Goal: Use online tool/utility: Utilize a website feature to perform a specific function

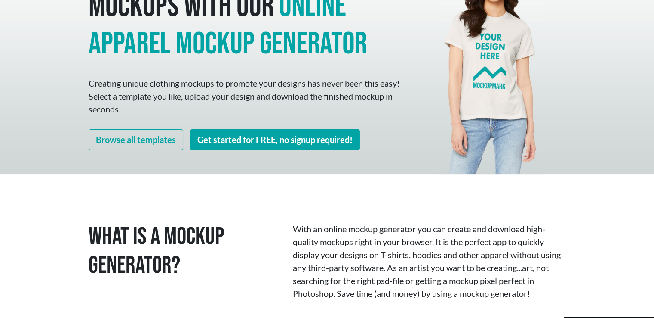
scroll to position [129, 0]
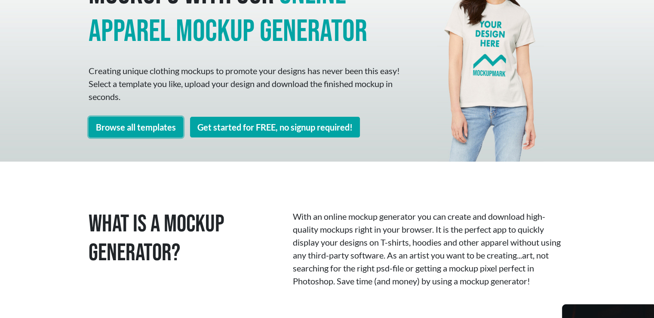
click at [149, 130] on link "Browse all templates" at bounding box center [136, 127] width 95 height 21
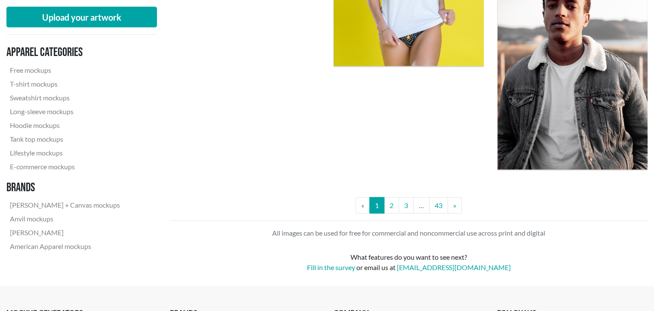
scroll to position [1893, 0]
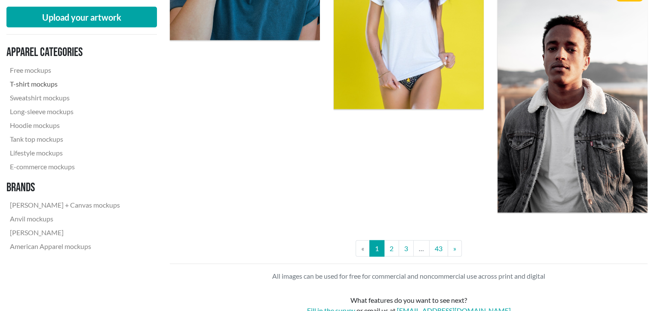
click at [34, 85] on link "T-shirt mockups" at bounding box center [64, 84] width 117 height 14
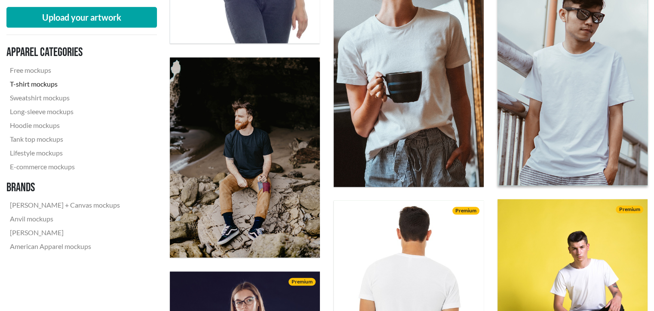
scroll to position [904, 0]
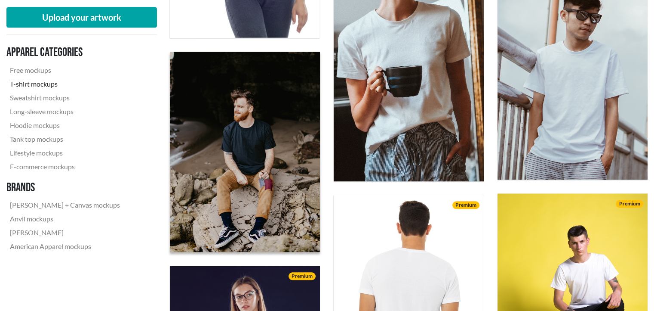
click at [237, 182] on img at bounding box center [245, 152] width 165 height 220
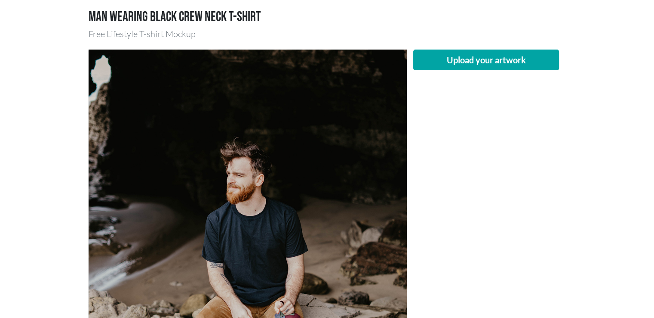
scroll to position [86, 0]
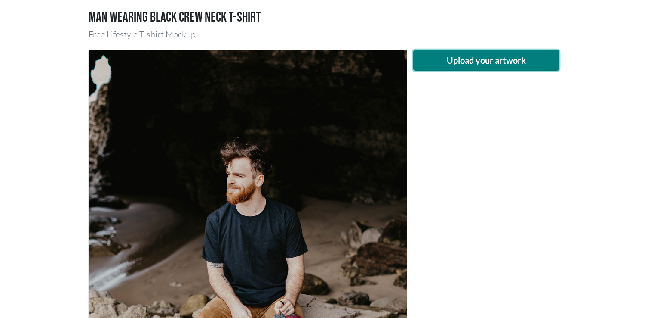
click at [497, 60] on button "Upload your artwork" at bounding box center [486, 60] width 146 height 21
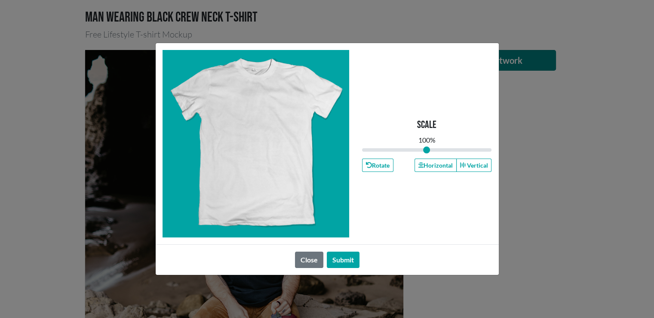
type input "1"
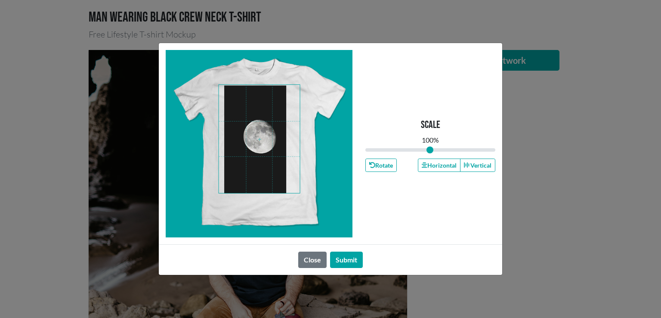
click at [268, 162] on span at bounding box center [259, 139] width 81 height 108
click at [348, 260] on button "Submit" at bounding box center [346, 259] width 33 height 16
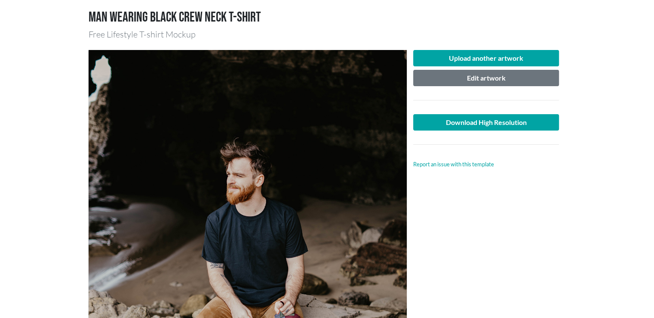
drag, startPoint x: 260, startPoint y: 234, endPoint x: 268, endPoint y: 234, distance: 8.6
click at [268, 234] on div at bounding box center [248, 262] width 318 height 425
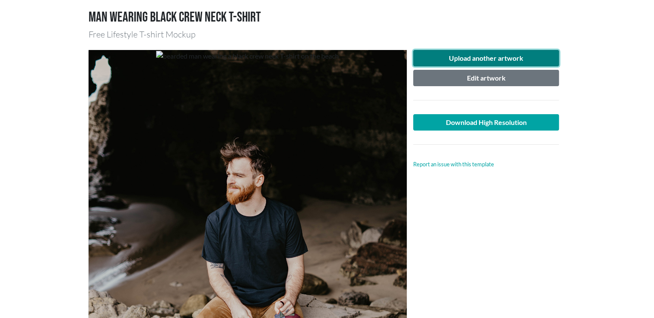
click at [497, 59] on button "Upload another artwork" at bounding box center [486, 58] width 146 height 16
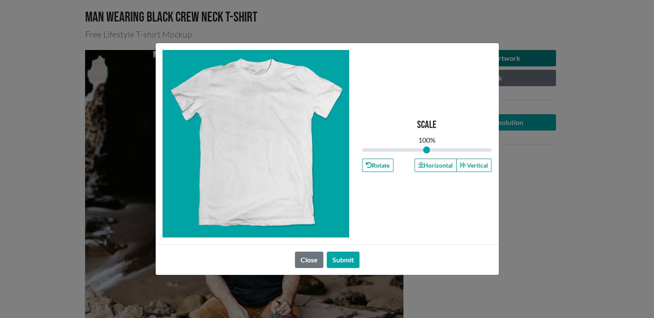
type input "1"
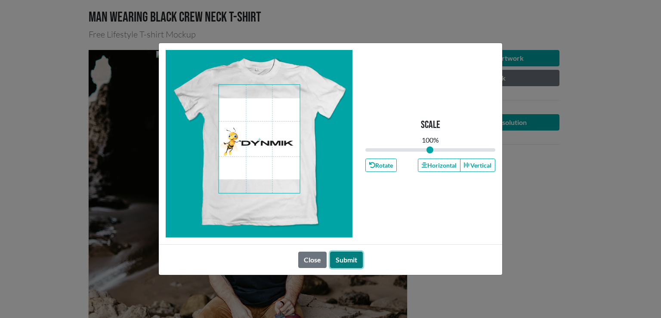
click at [345, 257] on button "Submit" at bounding box center [346, 259] width 33 height 16
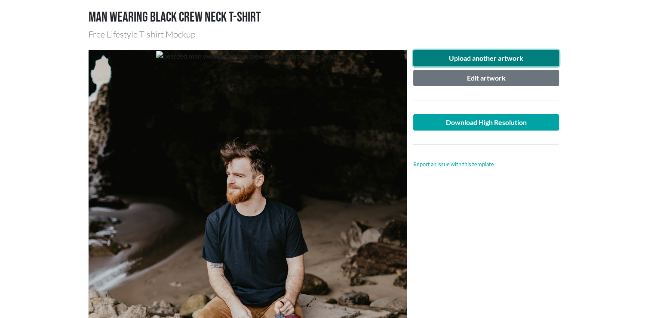
click at [491, 57] on button "Upload another artwork" at bounding box center [486, 58] width 146 height 16
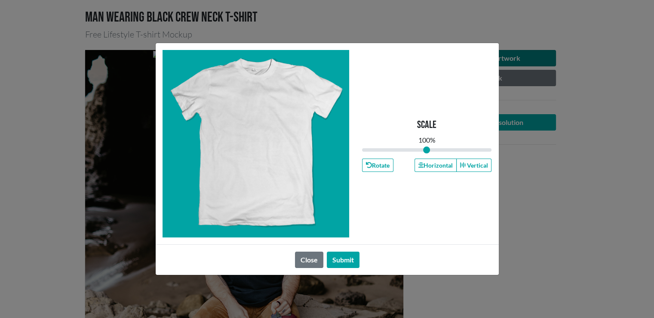
type input "1"
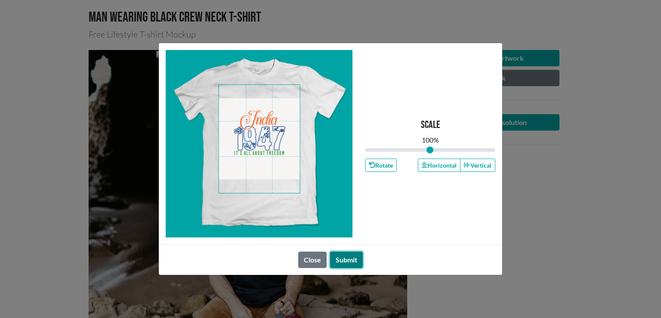
click at [342, 256] on button "Submit" at bounding box center [346, 259] width 33 height 16
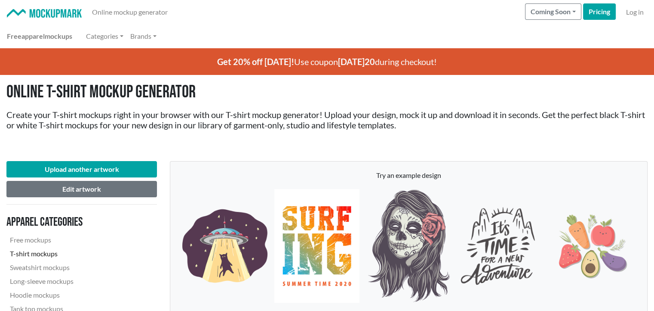
click at [333, 233] on img at bounding box center [316, 246] width 85 height 114
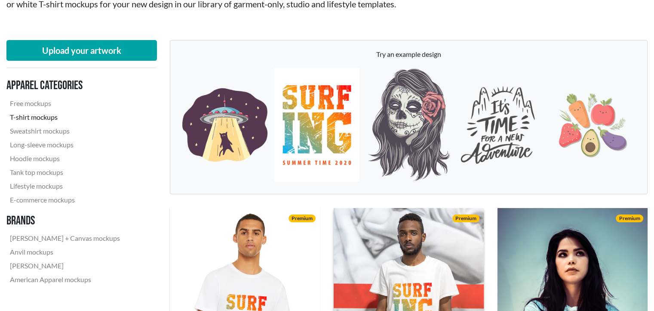
scroll to position [106, 0]
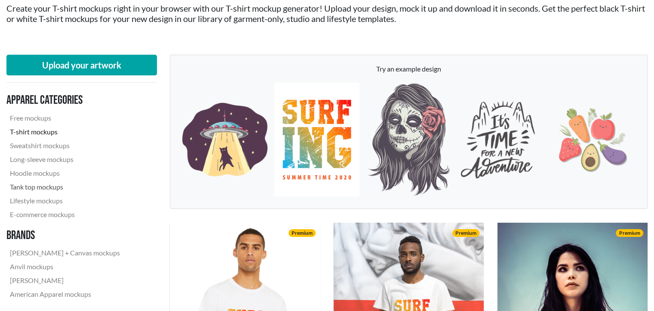
click at [52, 188] on link "Tank top mockups" at bounding box center [64, 187] width 117 height 14
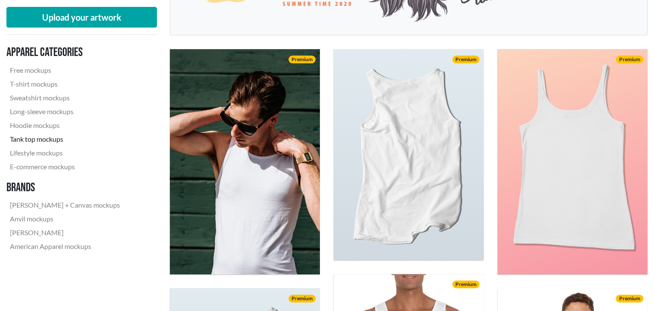
scroll to position [258, 0]
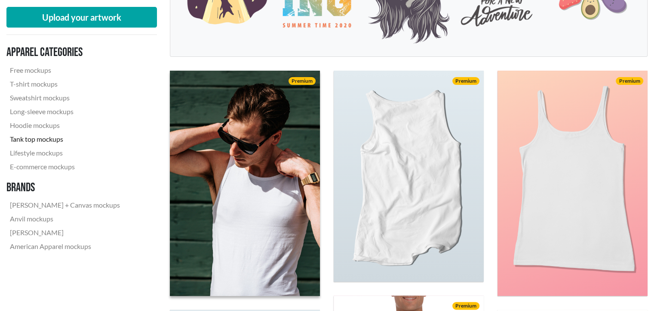
click at [243, 231] on img at bounding box center [245, 183] width 165 height 248
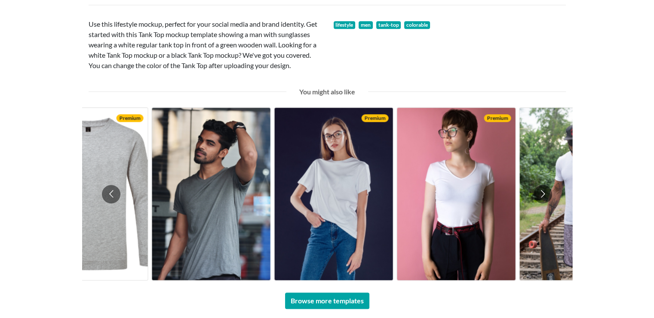
scroll to position [645, 0]
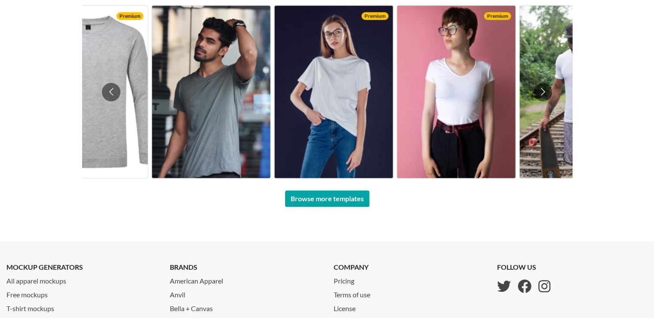
click at [176, 162] on img at bounding box center [211, 92] width 118 height 172
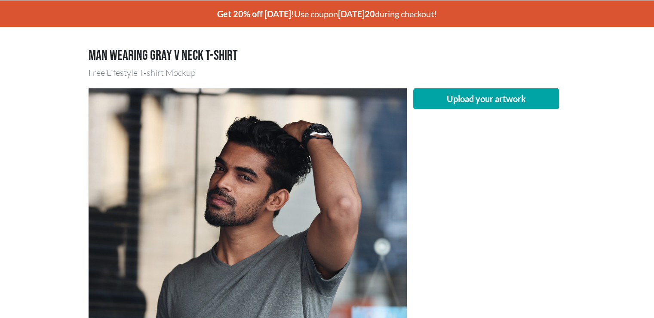
scroll to position [43, 0]
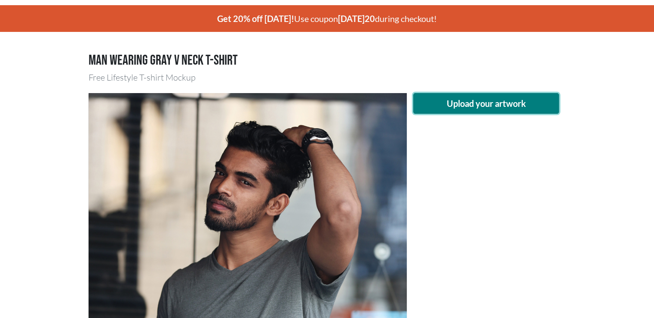
click at [493, 102] on button "Upload your artwork" at bounding box center [486, 103] width 146 height 21
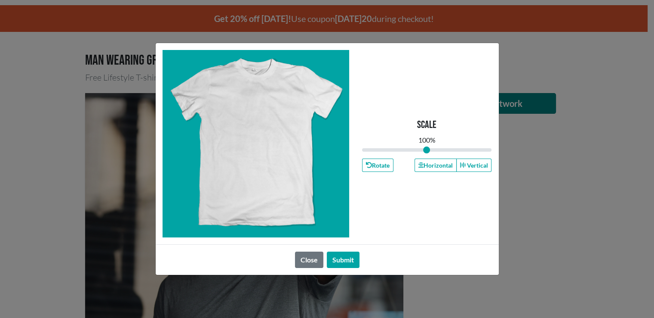
type input "1"
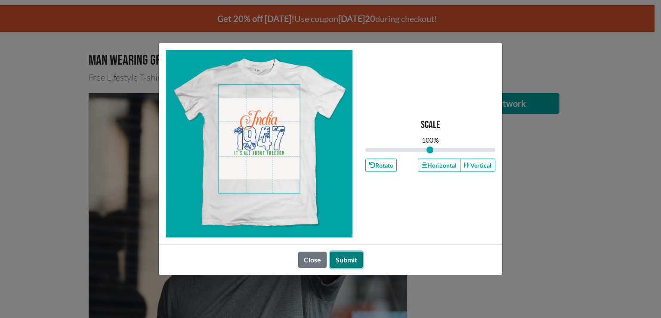
click at [343, 259] on button "Submit" at bounding box center [346, 259] width 33 height 16
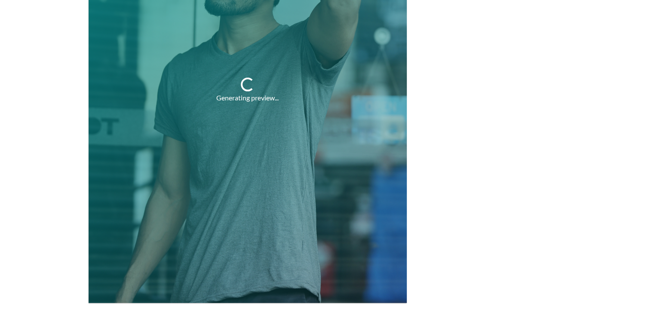
scroll to position [301, 0]
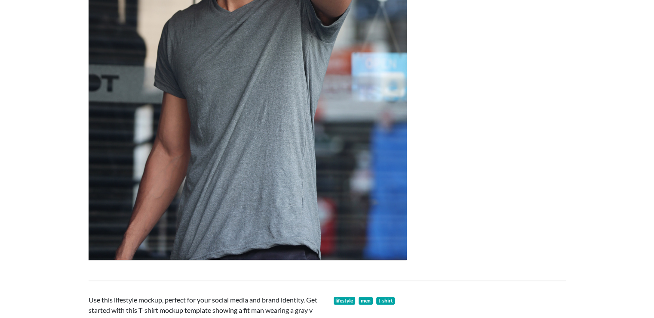
drag, startPoint x: 247, startPoint y: 153, endPoint x: 231, endPoint y: 168, distance: 21.3
click at [233, 165] on div at bounding box center [248, 47] width 318 height 425
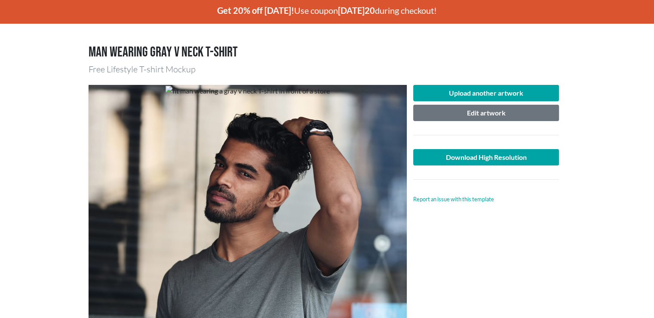
scroll to position [43, 0]
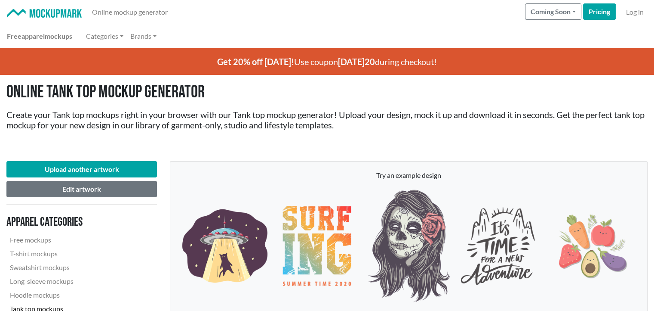
scroll to position [106, 0]
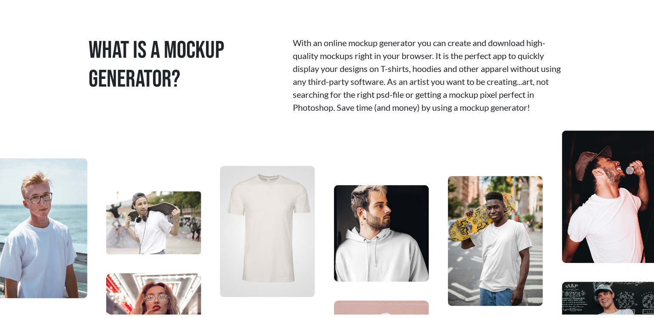
scroll to position [129, 0]
